Goal: Transaction & Acquisition: Purchase product/service

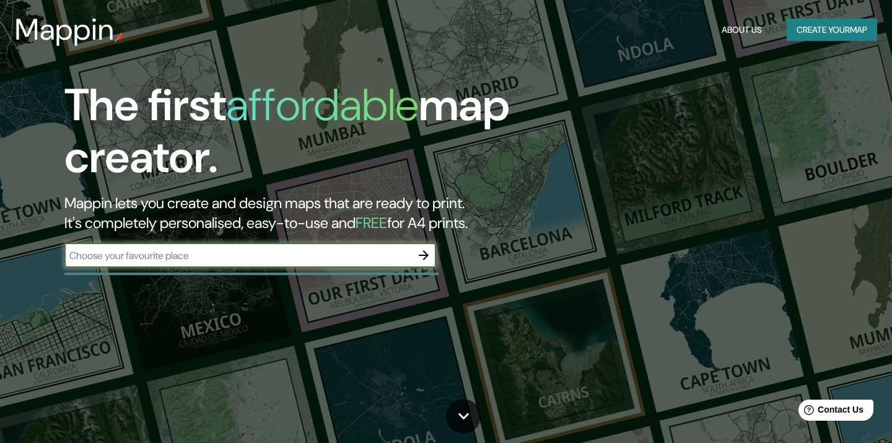
click at [331, 251] on input "text" at bounding box center [237, 255] width 347 height 14
type input "socorro santander"
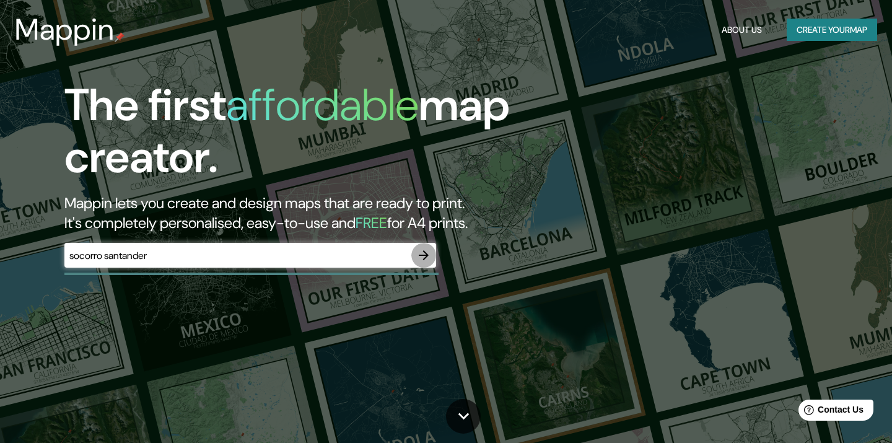
click at [424, 256] on icon "button" at bounding box center [423, 255] width 15 height 15
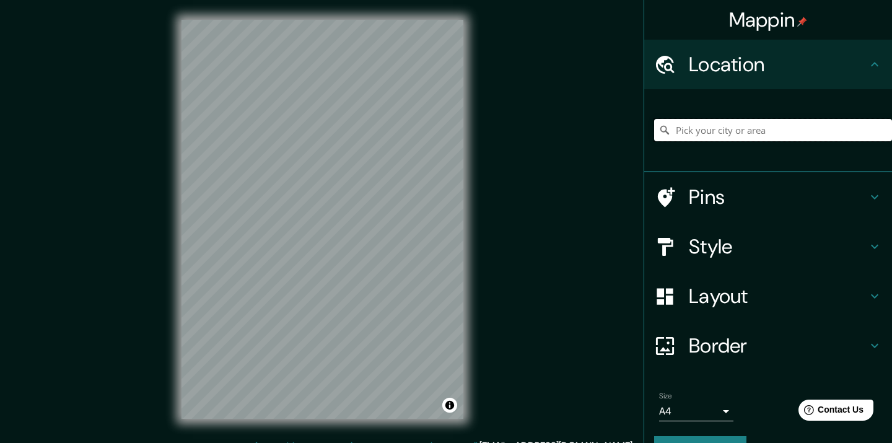
click at [708, 133] on input "Pick your city or area" at bounding box center [773, 130] width 238 height 22
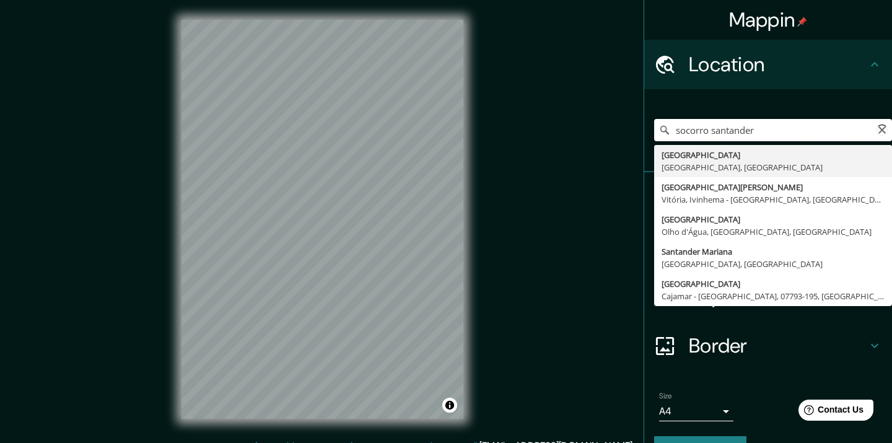
type input "[GEOGRAPHIC_DATA], [GEOGRAPHIC_DATA], [GEOGRAPHIC_DATA]"
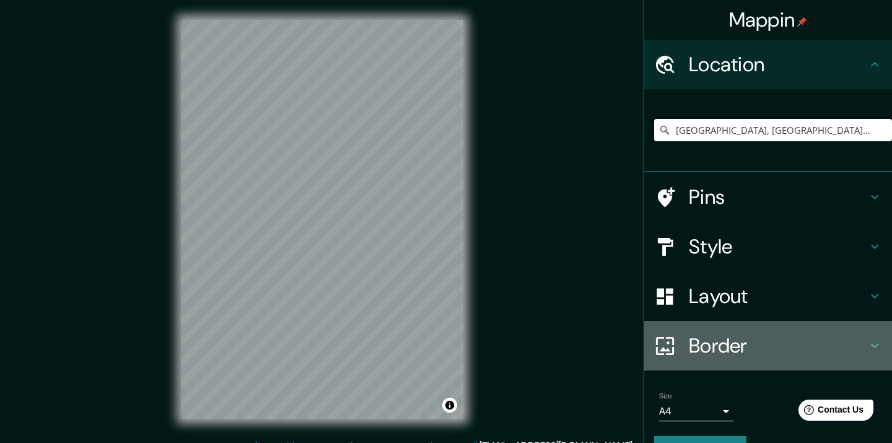
click at [732, 342] on h4 "Border" at bounding box center [778, 345] width 178 height 25
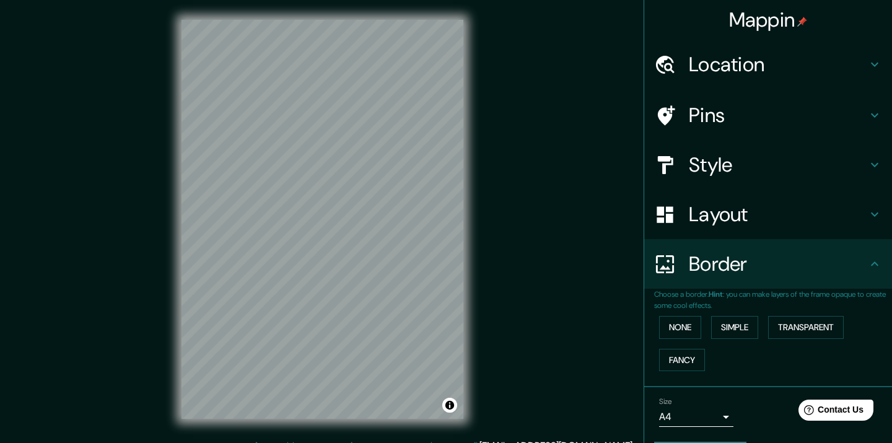
click at [733, 60] on h4 "Location" at bounding box center [778, 64] width 178 height 25
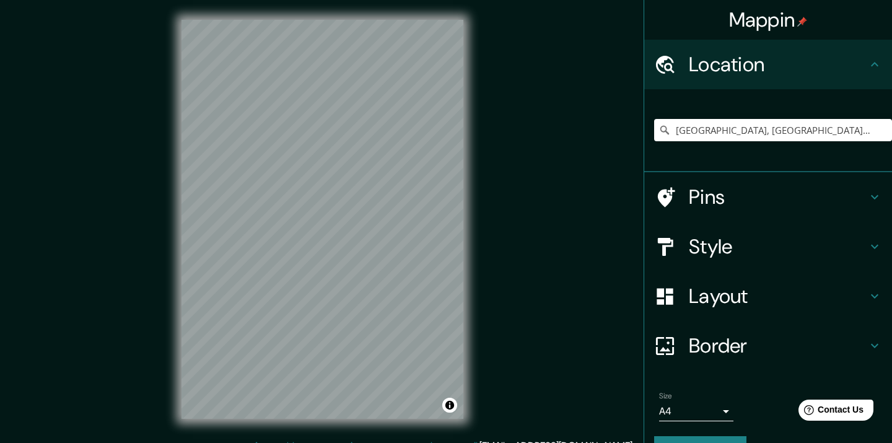
click at [766, 343] on h4 "Border" at bounding box center [778, 345] width 178 height 25
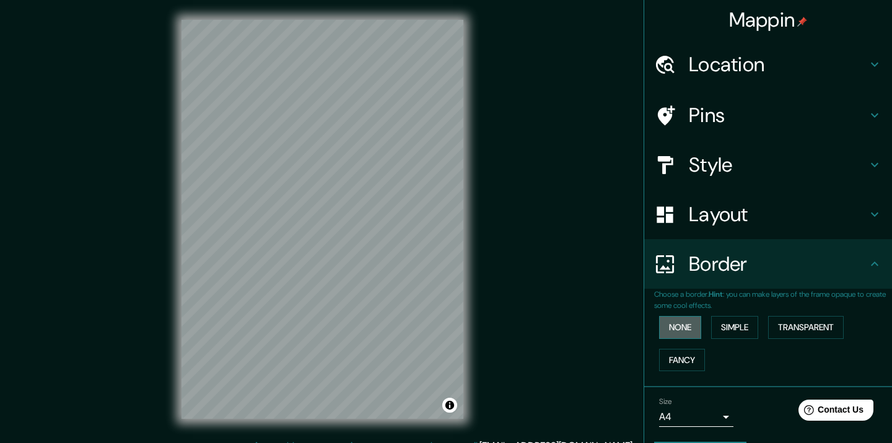
click at [692, 321] on button "None" at bounding box center [680, 327] width 42 height 23
click at [735, 316] on button "Simple" at bounding box center [734, 327] width 47 height 23
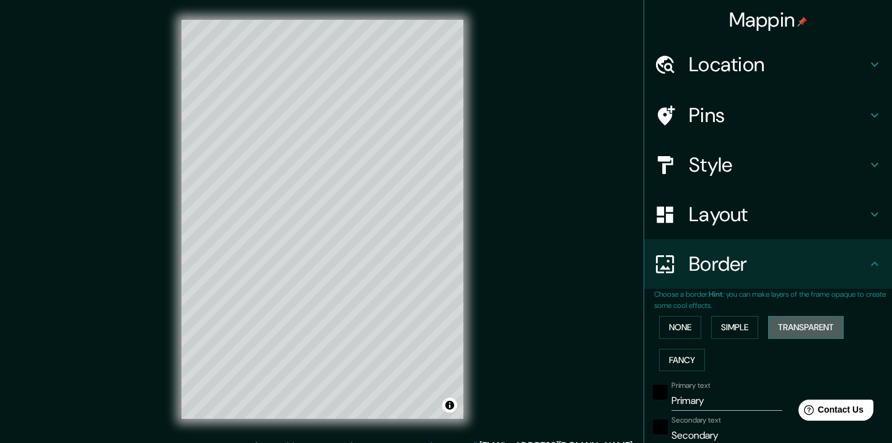
click at [793, 323] on button "Transparent" at bounding box center [806, 327] width 76 height 23
click at [679, 321] on button "None" at bounding box center [680, 327] width 42 height 23
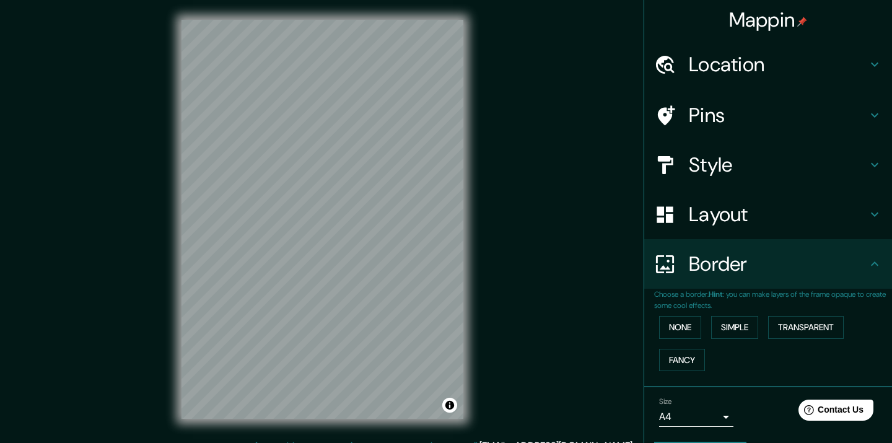
click at [734, 209] on h4 "Layout" at bounding box center [778, 214] width 178 height 25
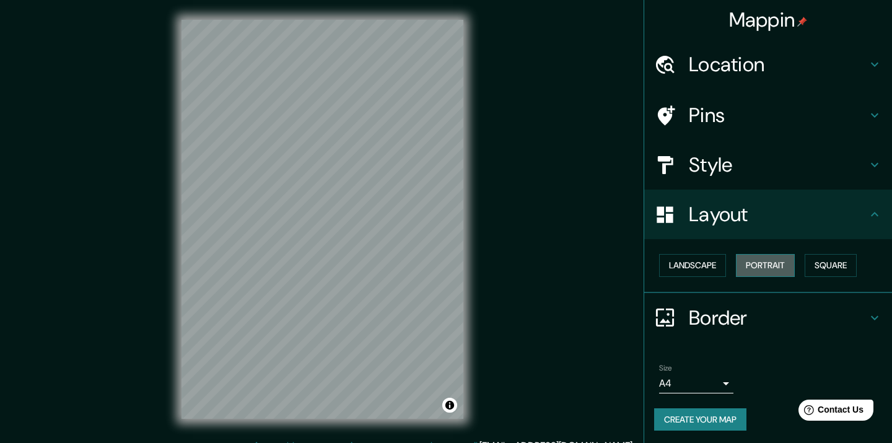
click at [762, 262] on button "Portrait" at bounding box center [765, 265] width 59 height 23
click at [816, 263] on button "Square" at bounding box center [831, 265] width 52 height 23
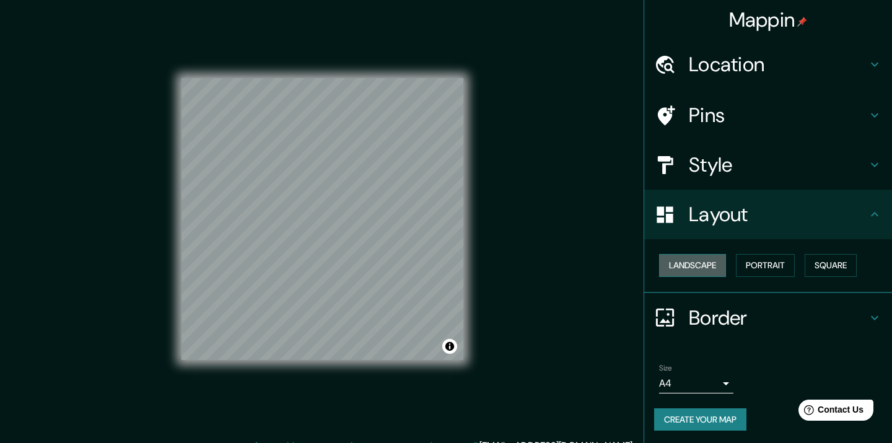
click at [711, 263] on button "Landscape" at bounding box center [692, 265] width 67 height 23
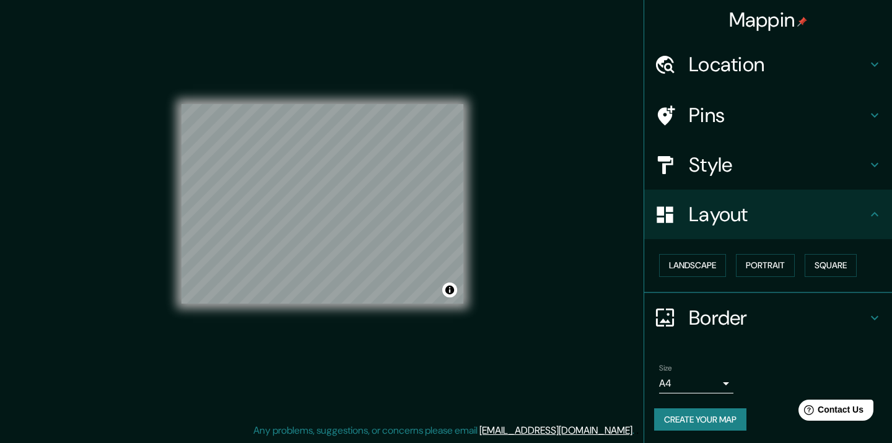
scroll to position [15, 0]
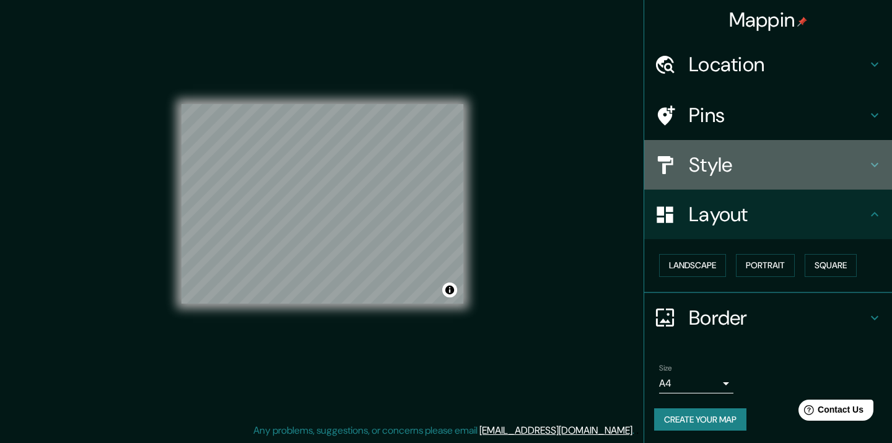
click at [665, 170] on icon at bounding box center [665, 164] width 15 height 18
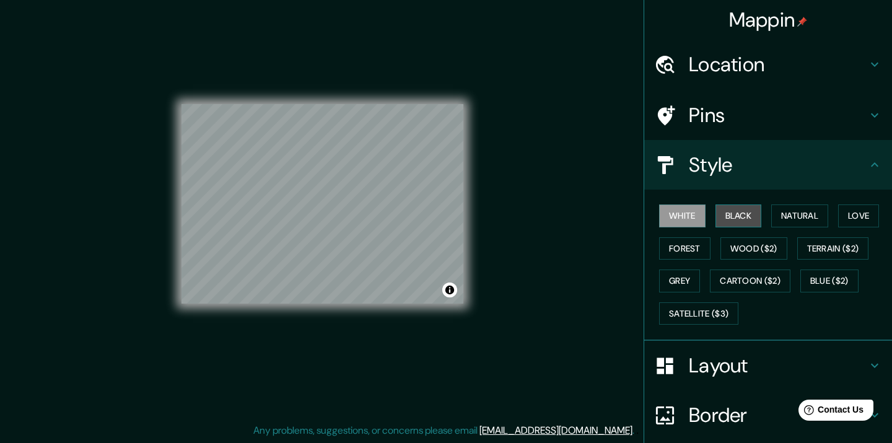
click at [730, 214] on button "Black" at bounding box center [738, 215] width 46 height 23
click at [813, 209] on button "Natural" at bounding box center [799, 215] width 57 height 23
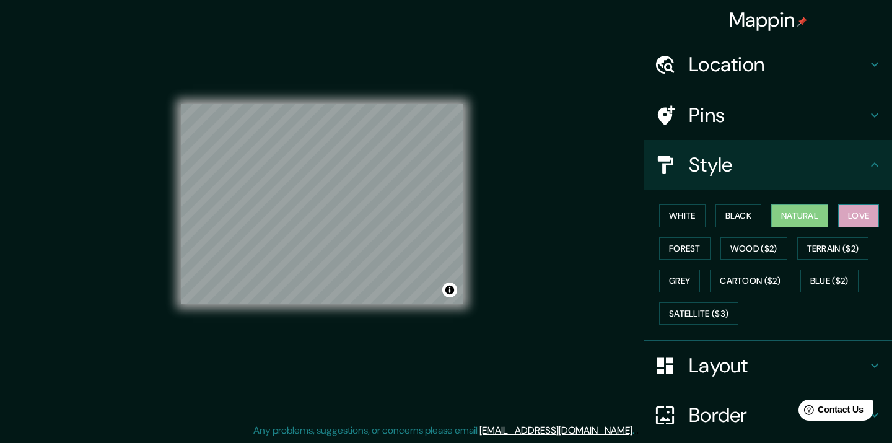
click at [852, 210] on button "Love" at bounding box center [858, 215] width 41 height 23
click at [857, 237] on button "Terrain ($2)" at bounding box center [833, 248] width 72 height 23
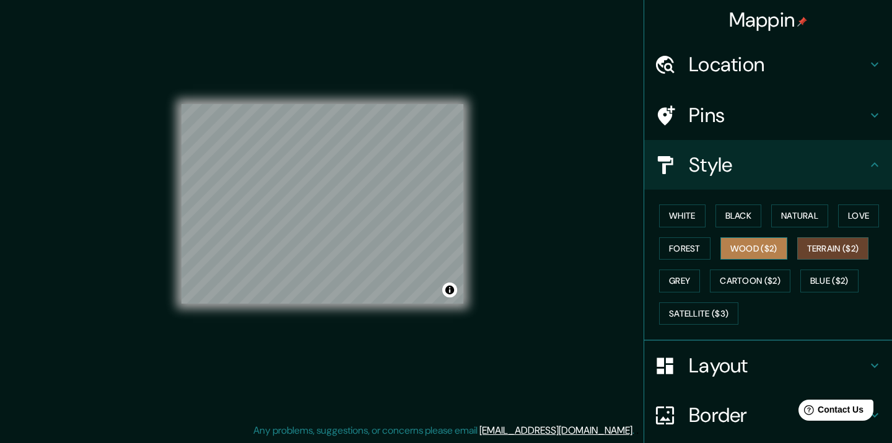
click at [756, 253] on button "Wood ($2)" at bounding box center [753, 248] width 67 height 23
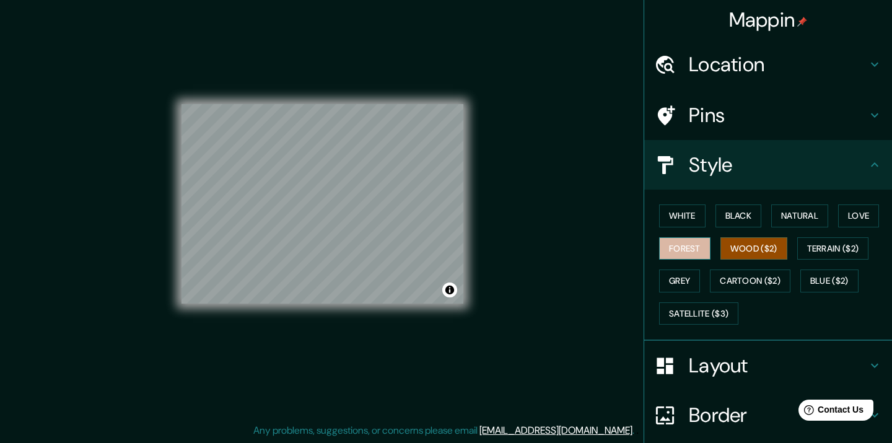
click at [704, 250] on button "Forest" at bounding box center [684, 248] width 51 height 23
click at [694, 277] on button "Grey" at bounding box center [679, 280] width 41 height 23
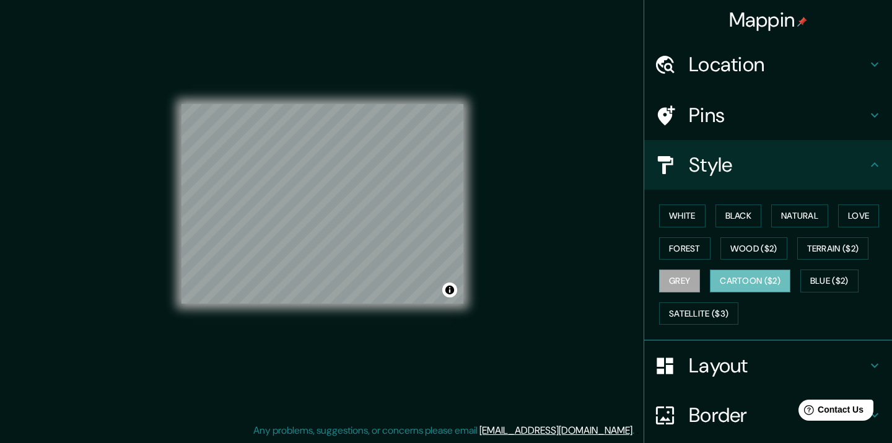
click at [742, 276] on button "Cartoon ($2)" at bounding box center [750, 280] width 81 height 23
click at [714, 303] on button "Satellite ($3)" at bounding box center [698, 313] width 79 height 23
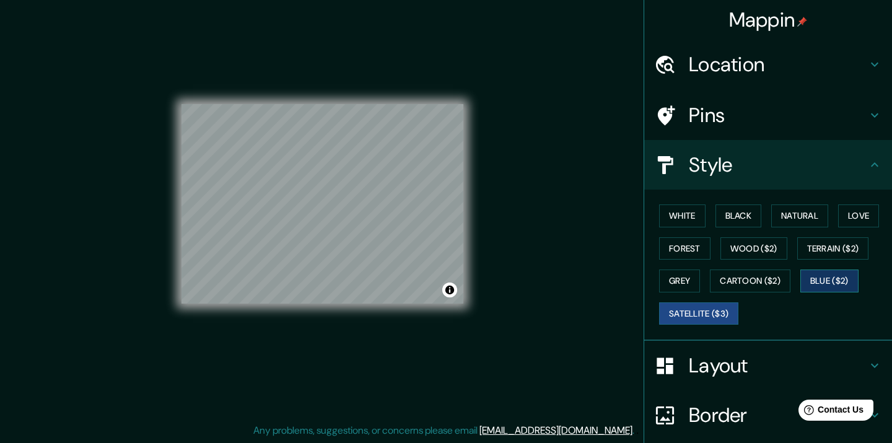
click at [856, 276] on button "Blue ($2)" at bounding box center [829, 280] width 58 height 23
click at [686, 212] on button "White" at bounding box center [682, 215] width 46 height 23
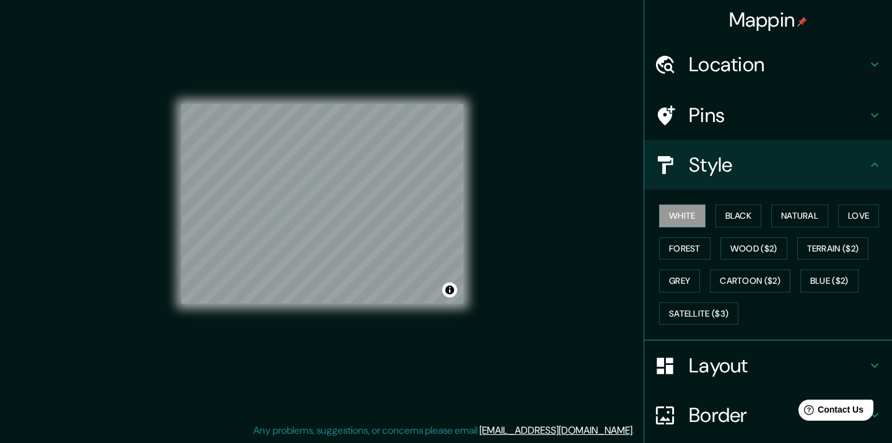
click at [728, 118] on h4 "Pins" at bounding box center [778, 115] width 178 height 25
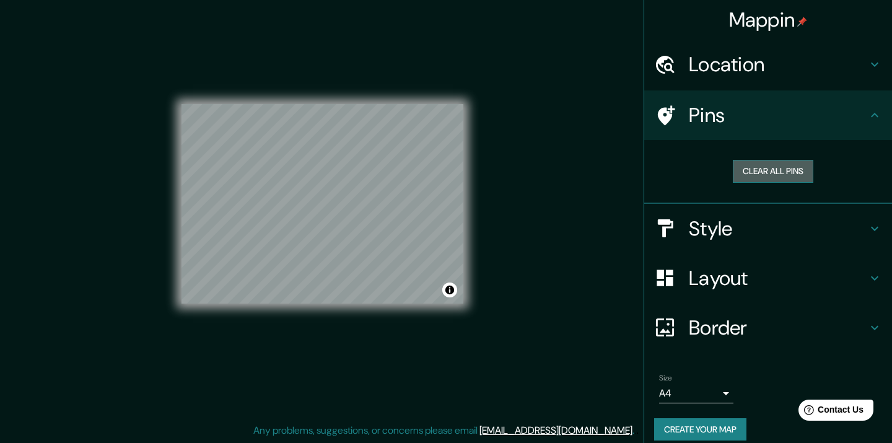
click at [755, 177] on button "Clear all pins" at bounding box center [773, 171] width 81 height 23
click at [768, 75] on h4 "Location" at bounding box center [778, 64] width 178 height 25
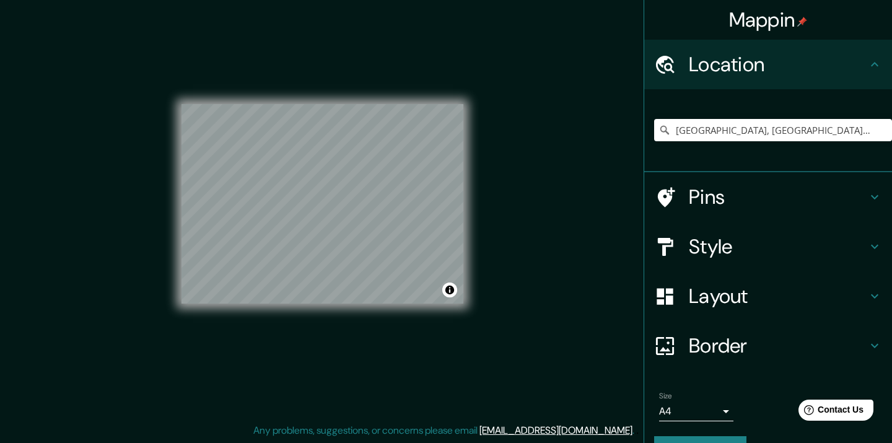
click at [768, 75] on h4 "Location" at bounding box center [778, 64] width 178 height 25
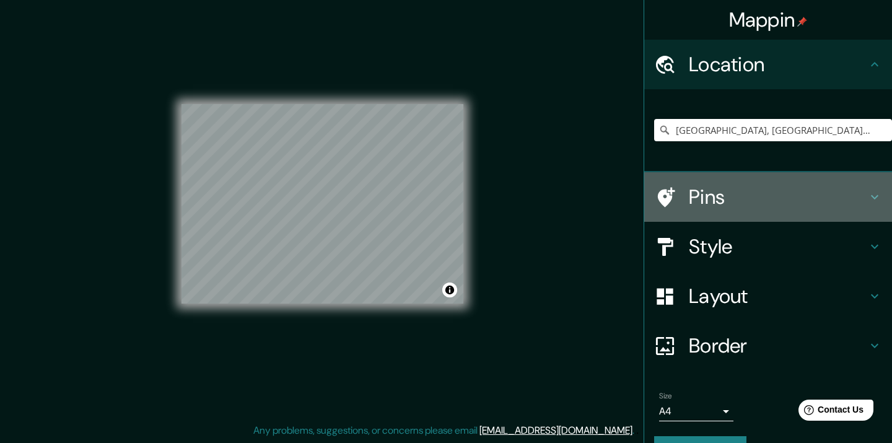
click at [761, 191] on h4 "Pins" at bounding box center [778, 197] width 178 height 25
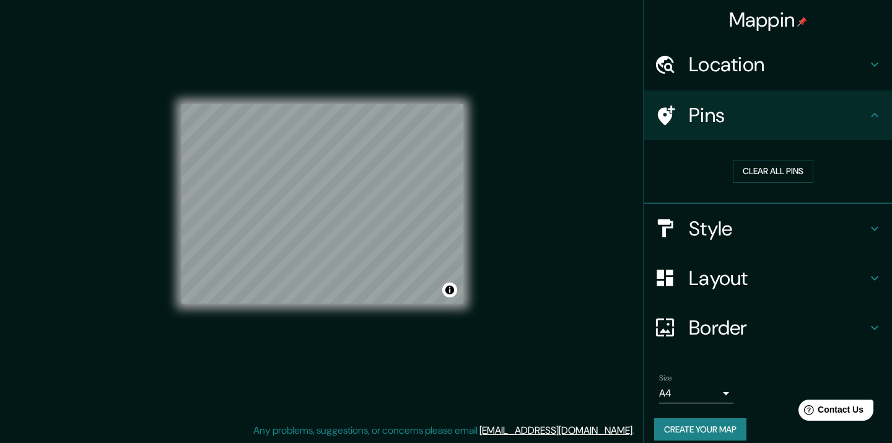
click at [782, 234] on h4 "Style" at bounding box center [778, 228] width 178 height 25
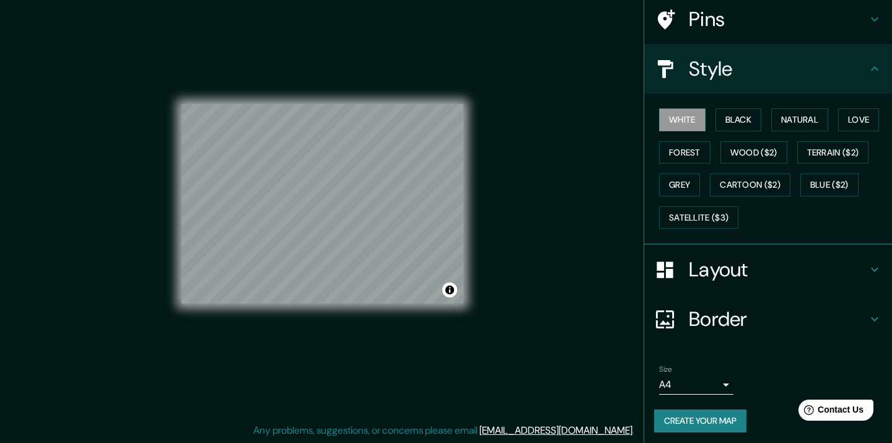
scroll to position [95, 0]
click at [761, 176] on button "Cartoon ($2)" at bounding box center [750, 185] width 81 height 23
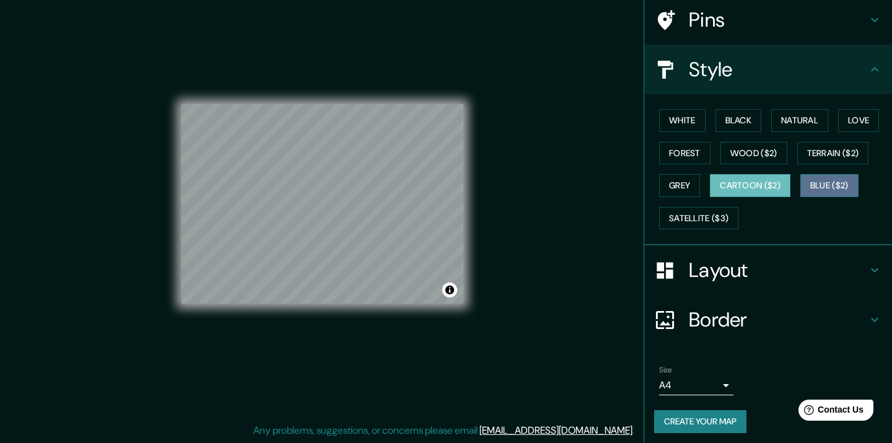
click at [818, 185] on button "Blue ($2)" at bounding box center [829, 185] width 58 height 23
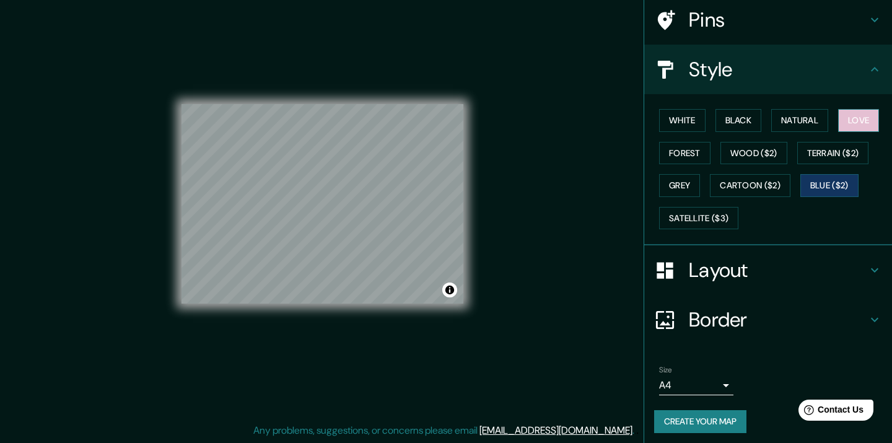
click at [850, 125] on button "Love" at bounding box center [858, 120] width 41 height 23
click at [822, 129] on div "White Black Natural Love Forest Wood ($2) Terrain ($2) Grey Cartoon ($2) Blue (…" at bounding box center [773, 169] width 238 height 130
click at [810, 124] on button "Natural" at bounding box center [799, 120] width 57 height 23
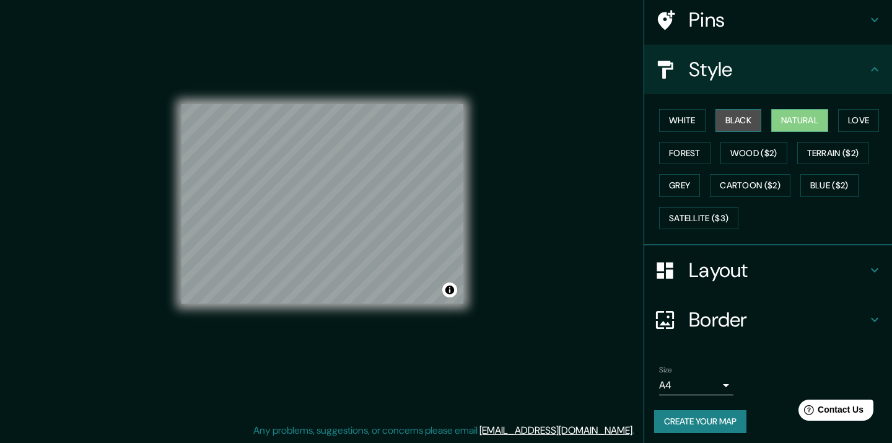
click at [723, 124] on button "Black" at bounding box center [738, 120] width 46 height 23
